Goal: Task Accomplishment & Management: Use online tool/utility

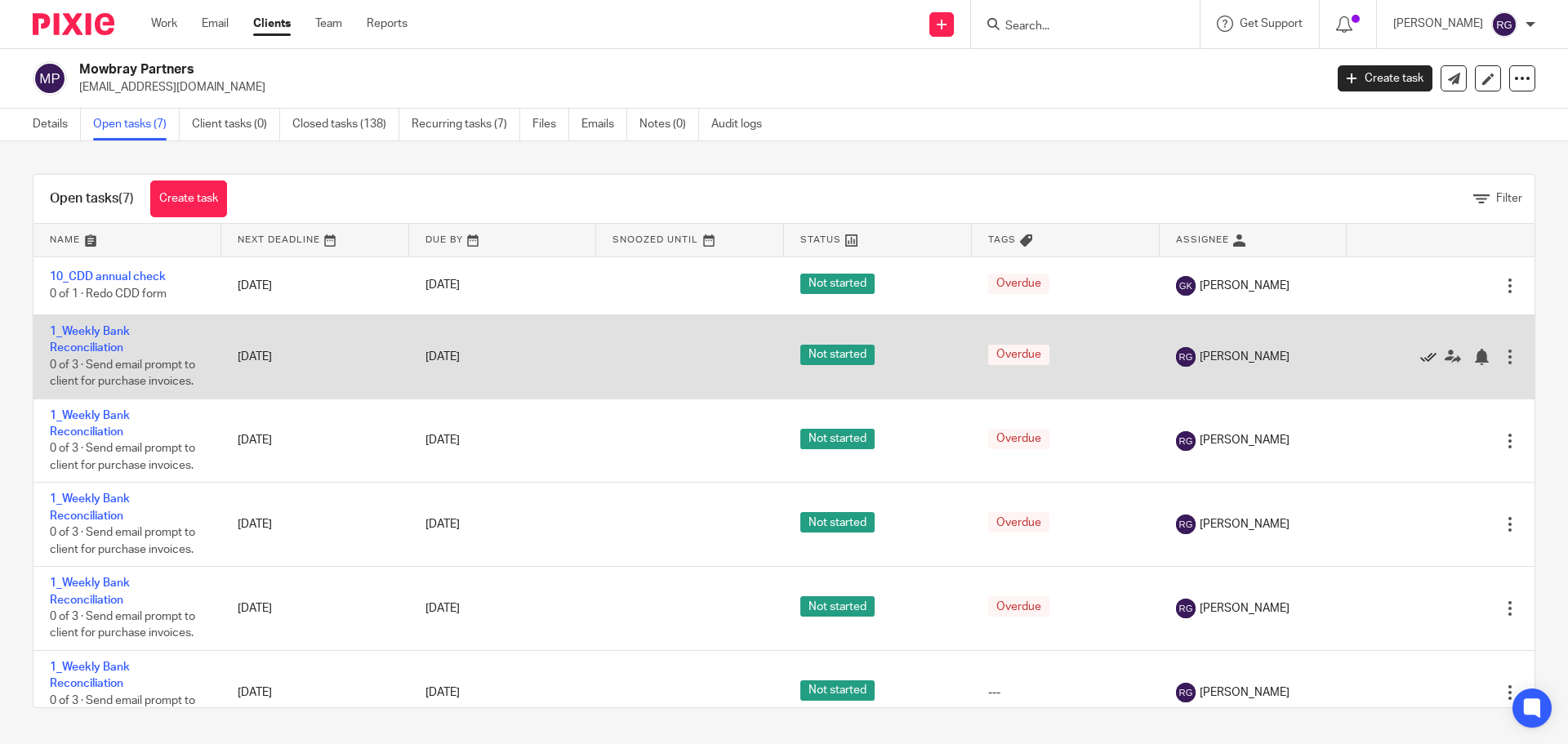
click at [1420, 352] on icon at bounding box center [1428, 357] width 17 height 17
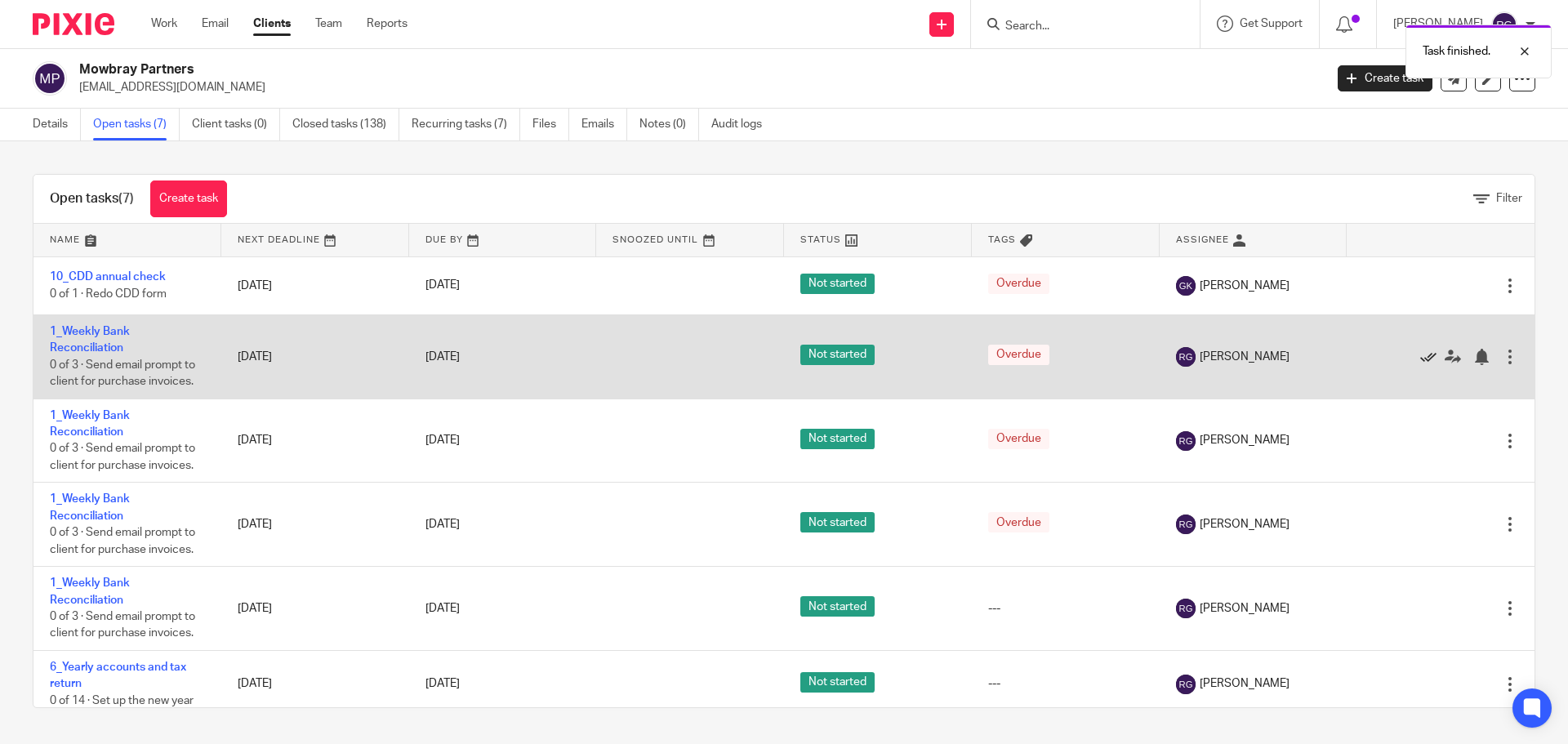
click at [1420, 356] on icon at bounding box center [1428, 357] width 17 height 17
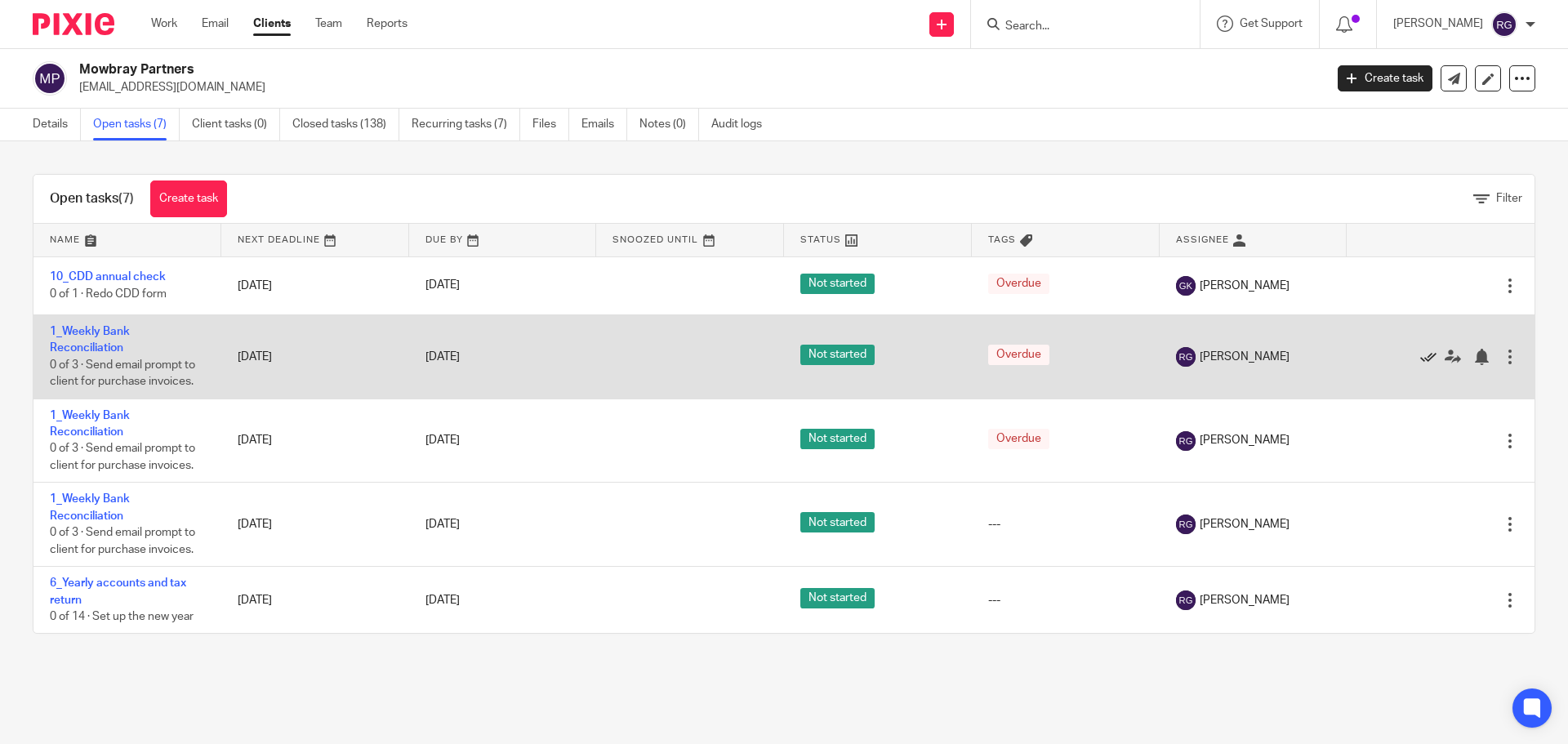
click at [1420, 357] on icon at bounding box center [1428, 357] width 17 height 17
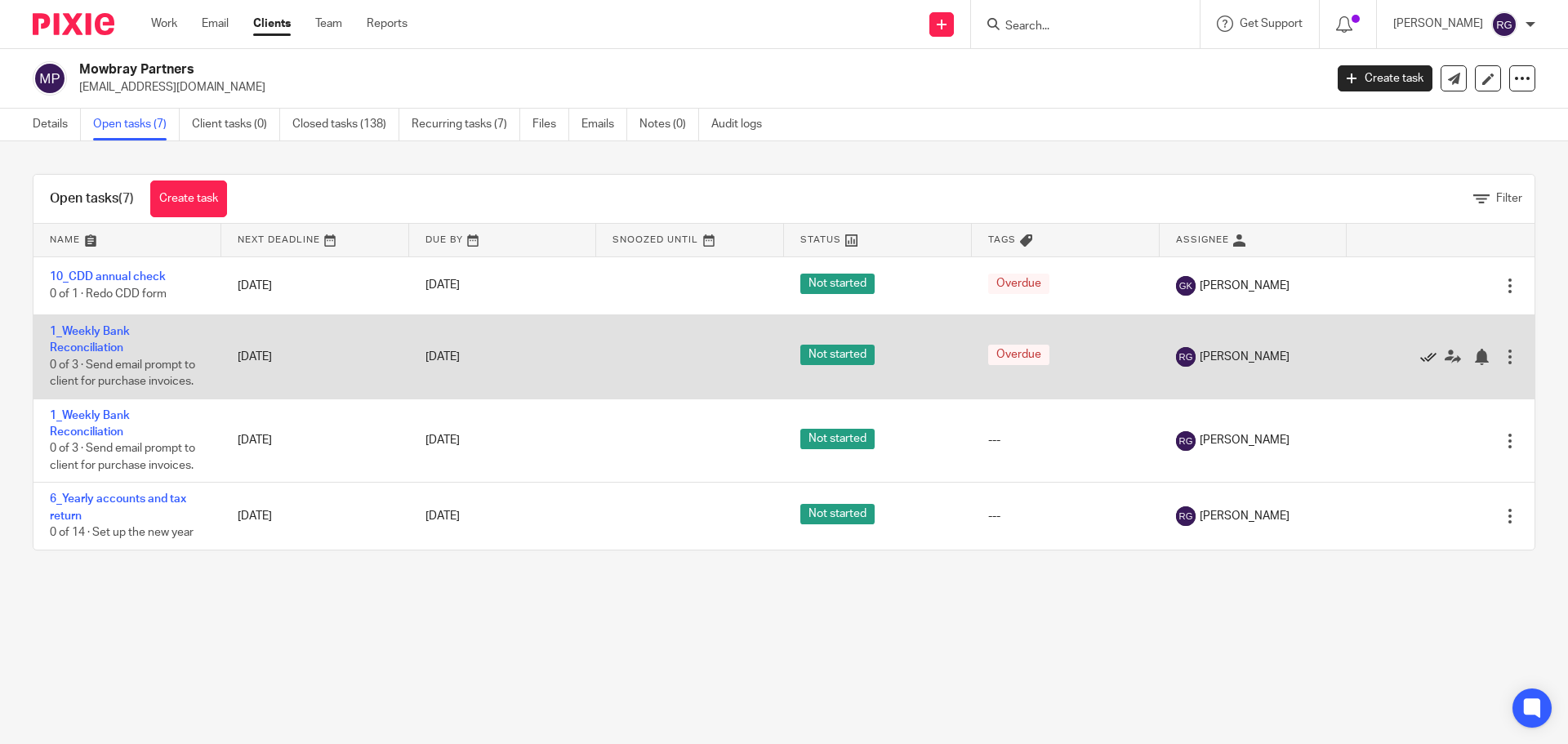
click at [1420, 352] on icon at bounding box center [1428, 357] width 17 height 17
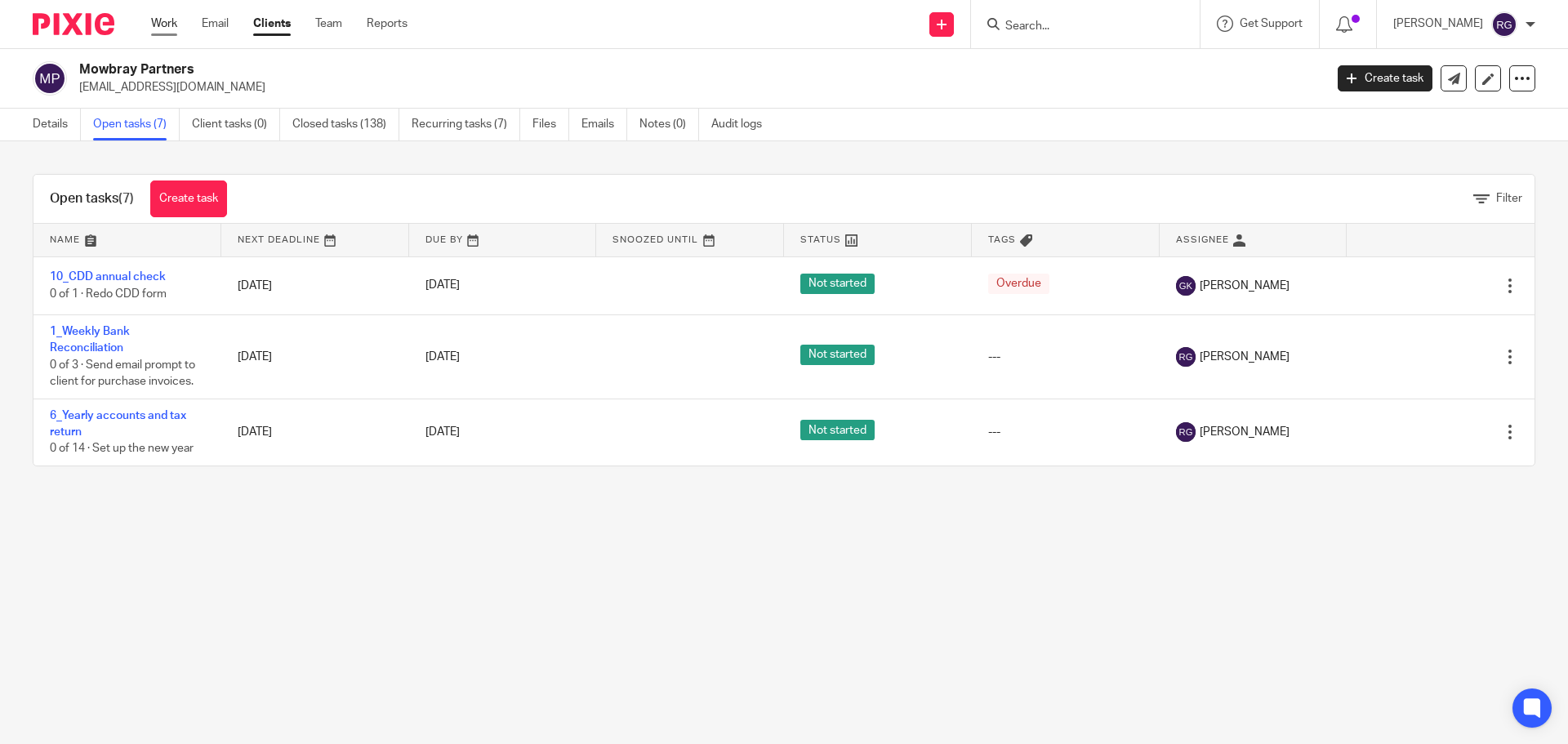
click at [168, 24] on link "Work" at bounding box center [164, 24] width 26 height 17
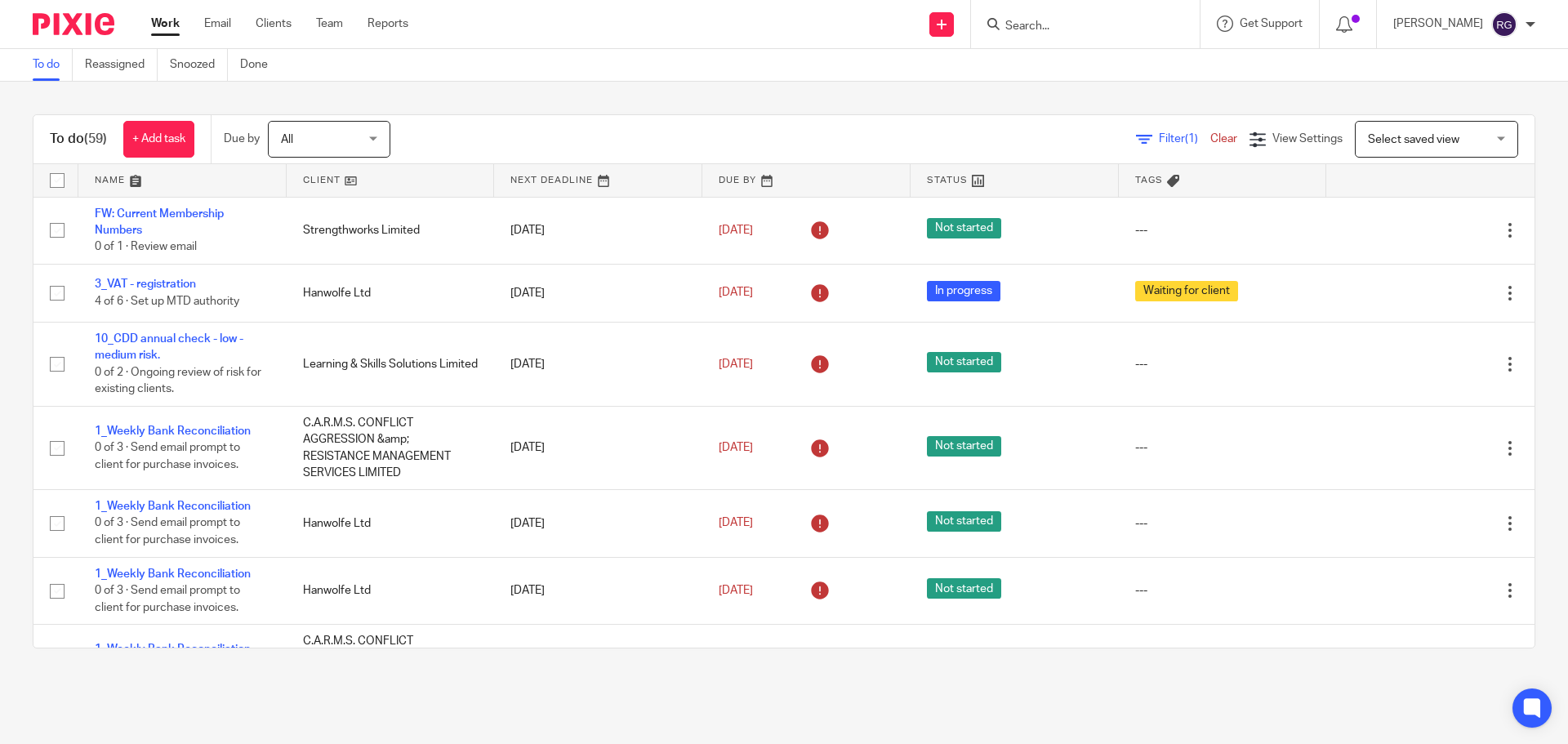
click at [175, 24] on link "Work" at bounding box center [165, 24] width 28 height 17
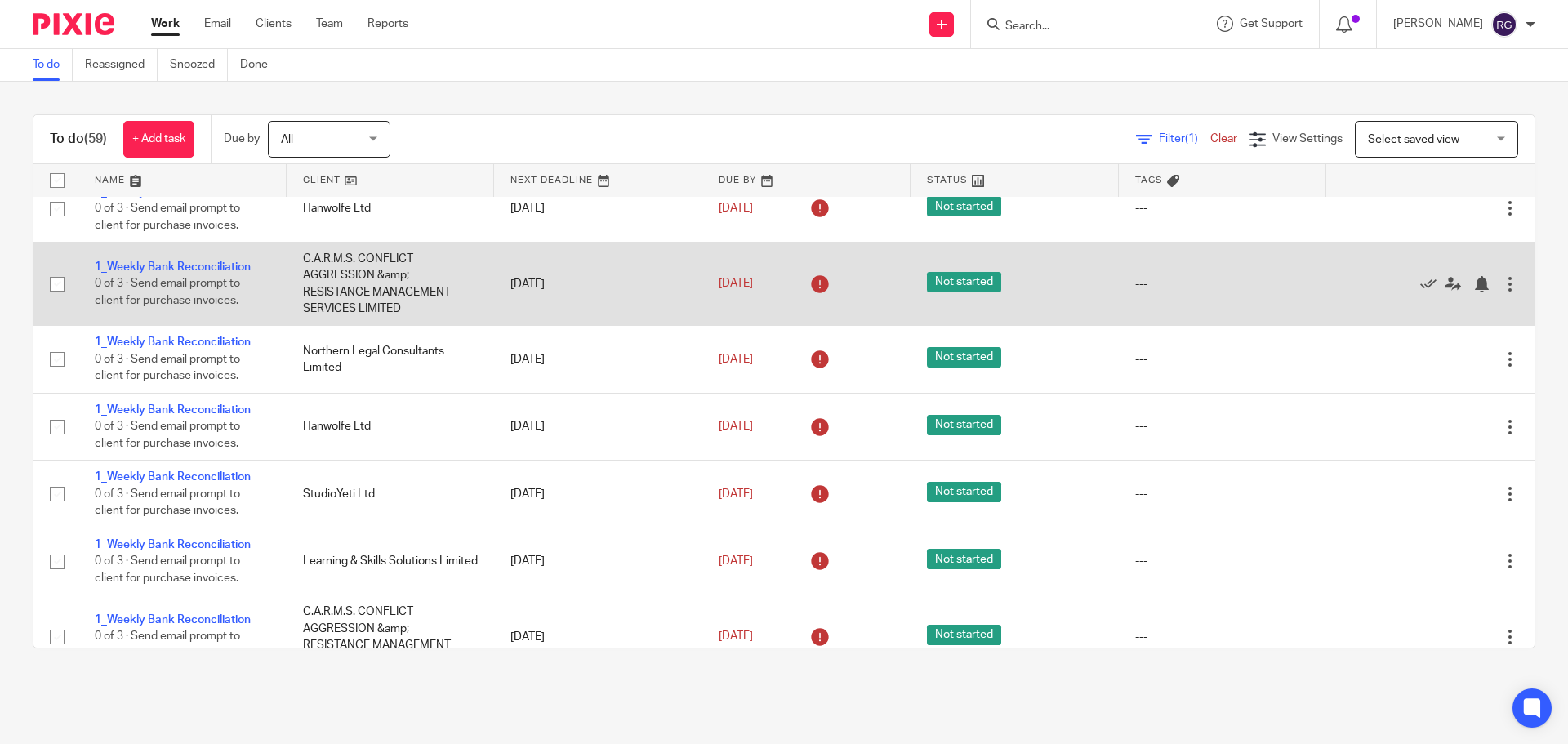
scroll to position [490, 0]
